Goal: Task Accomplishment & Management: Manage account settings

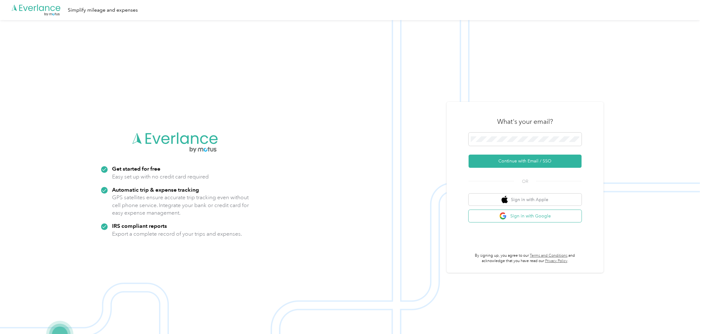
click at [538, 218] on button "Sign in with Google" at bounding box center [524, 216] width 113 height 12
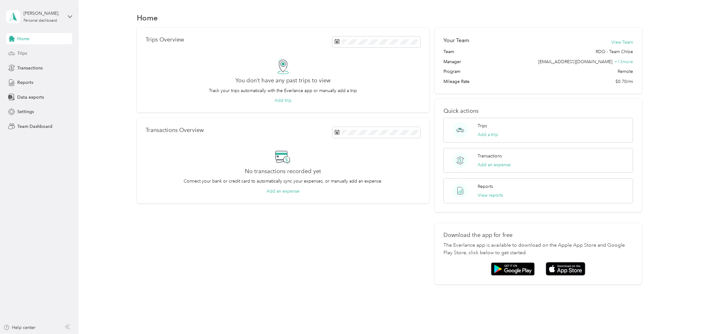
click at [33, 55] on div "Trips" at bounding box center [39, 53] width 66 height 11
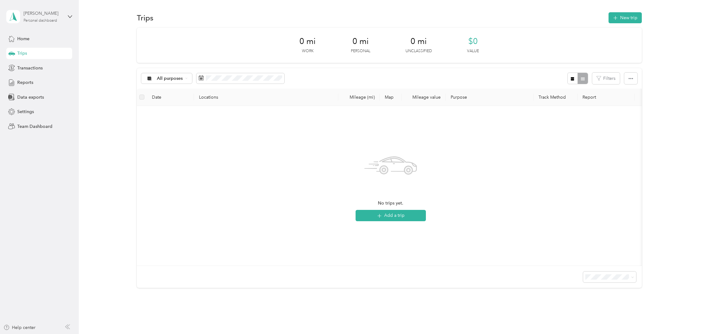
click at [57, 15] on div "[PERSON_NAME]" at bounding box center [43, 13] width 39 height 7
click at [53, 55] on div "Team dashboard" at bounding box center [72, 51] width 123 height 11
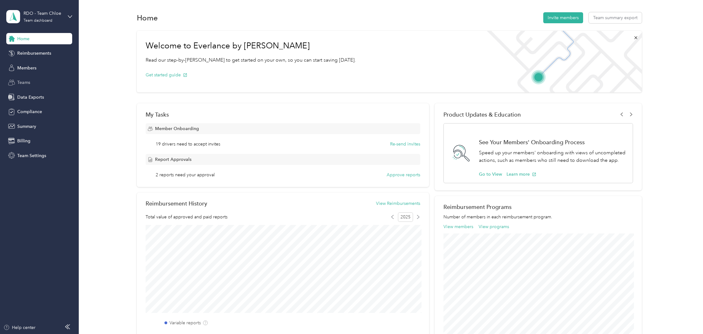
click at [34, 84] on div "Teams" at bounding box center [39, 82] width 66 height 11
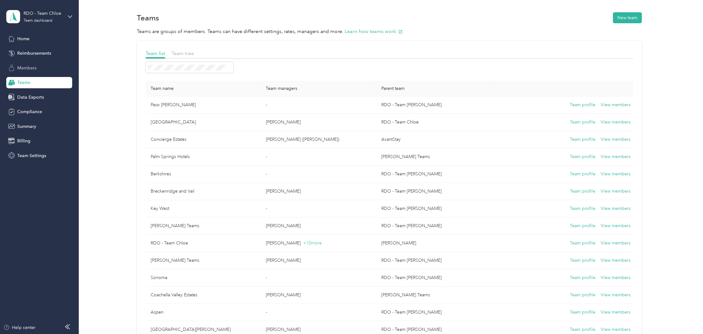
click at [34, 70] on span "Members" at bounding box center [26, 68] width 19 height 7
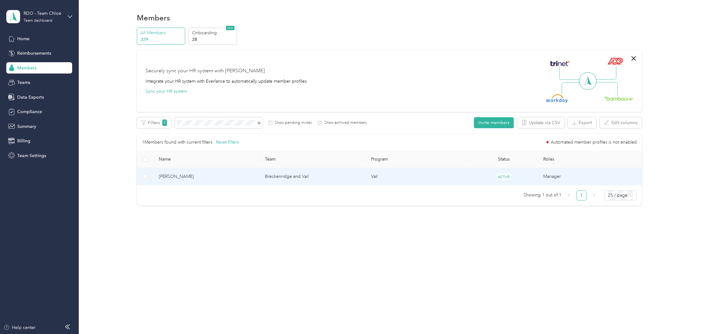
click at [207, 176] on span "[PERSON_NAME]" at bounding box center [207, 176] width 96 height 7
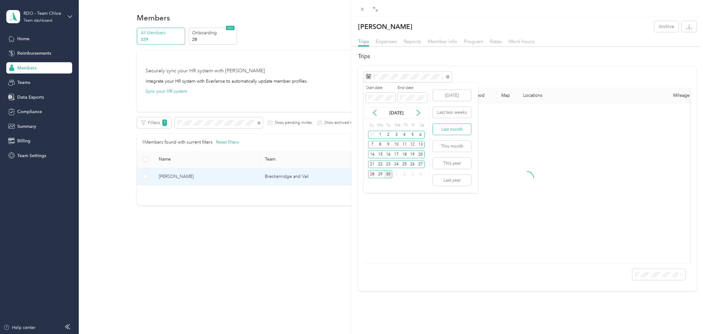
click at [454, 130] on button "Last month" at bounding box center [452, 129] width 38 height 11
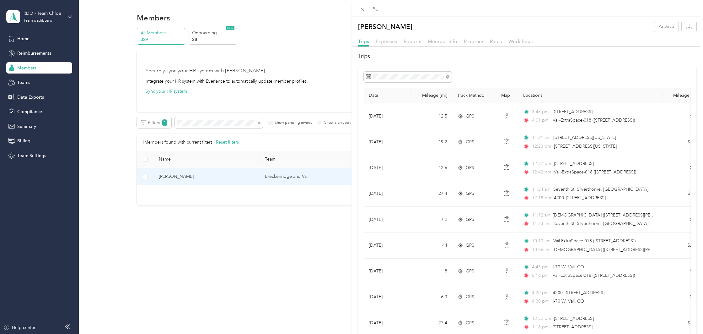
click at [395, 44] on span "Expenses" at bounding box center [386, 41] width 21 height 6
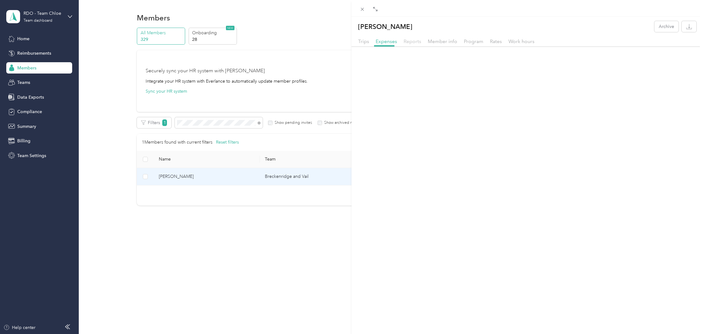
click at [416, 41] on span "Reports" at bounding box center [412, 41] width 18 height 6
